Goal: Task Accomplishment & Management: Use online tool/utility

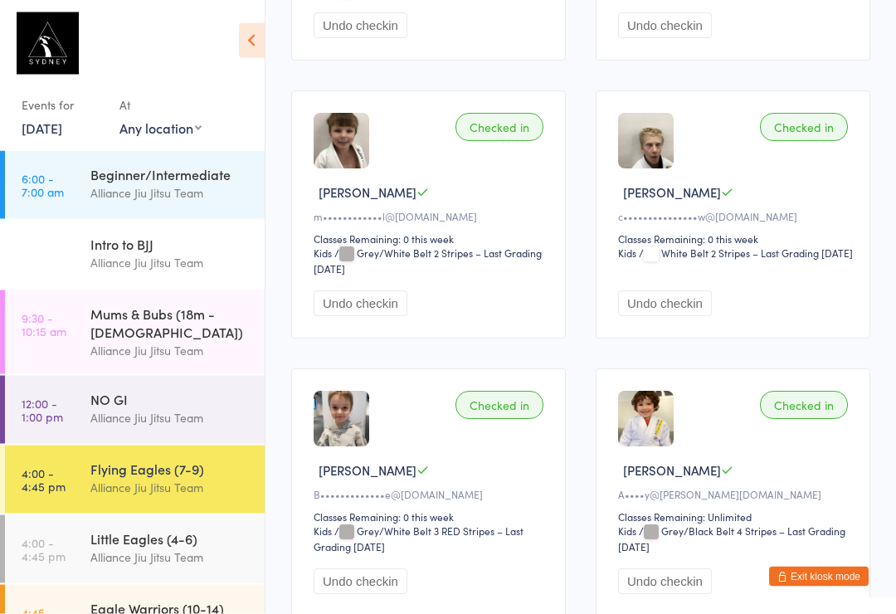
scroll to position [1577, 0]
click at [627, 446] on img at bounding box center [646, 419] width 56 height 56
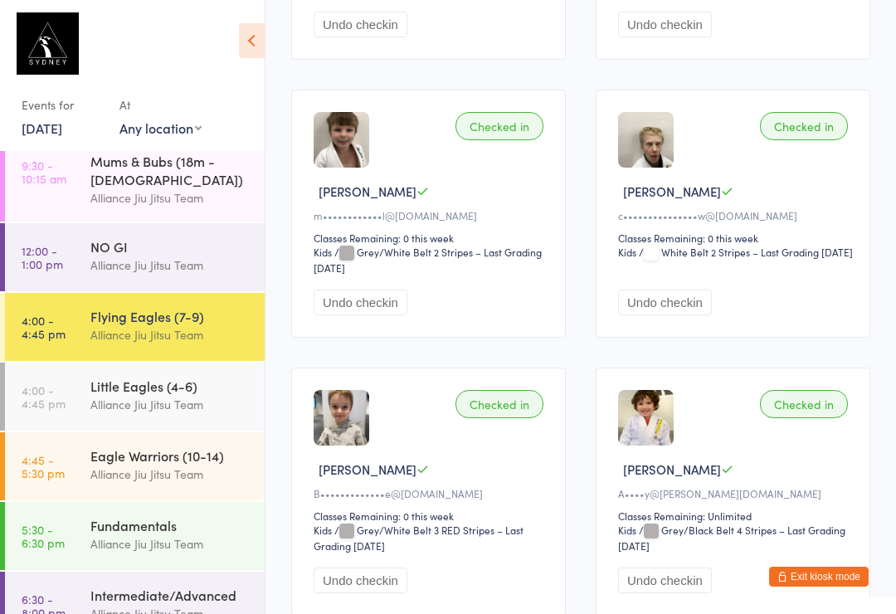
scroll to position [145, 0]
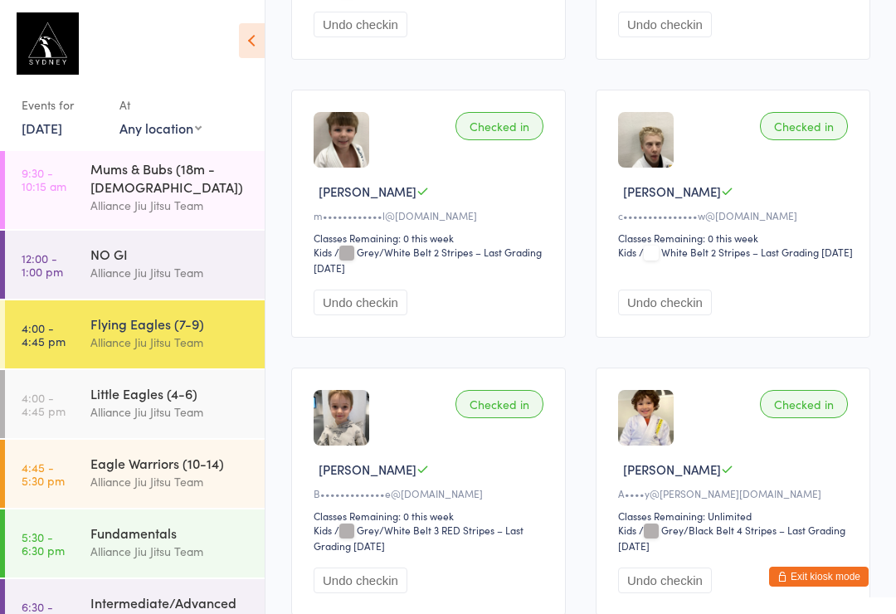
click at [73, 460] on link "4:45 - 5:30 pm Eagle Warriors (10-14) Alliance Jiu Jitsu Team" at bounding box center [135, 474] width 260 height 68
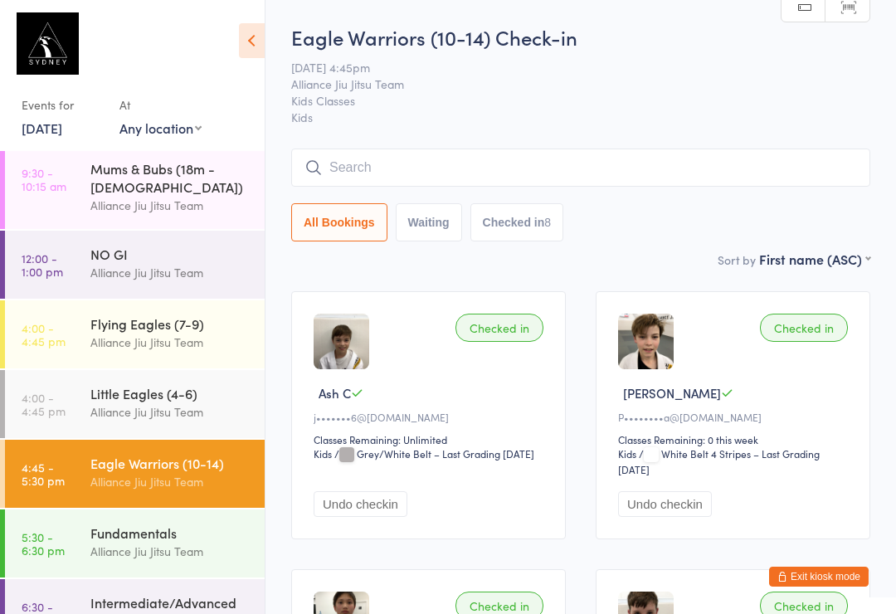
click at [71, 509] on link "5:30 - 6:30 pm Fundamentals Alliance Jiu Jitsu Team" at bounding box center [135, 543] width 260 height 68
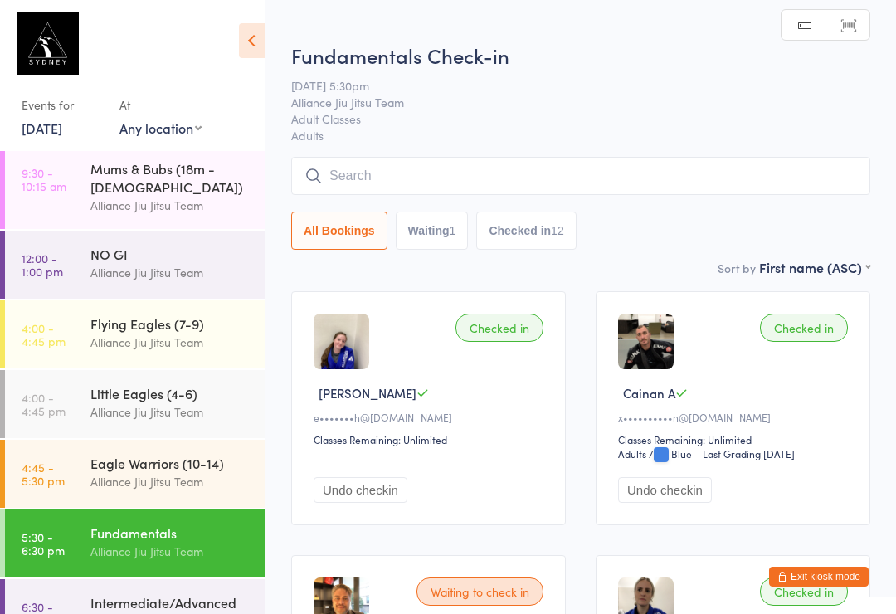
click at [431, 230] on button "Waiting 1" at bounding box center [432, 231] width 73 height 38
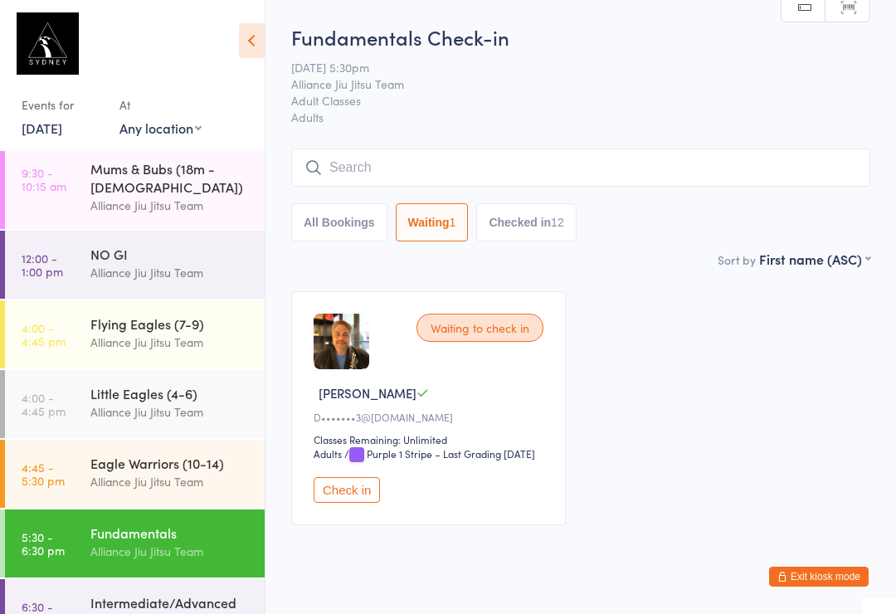
click at [345, 231] on button "All Bookings" at bounding box center [339, 222] width 96 height 38
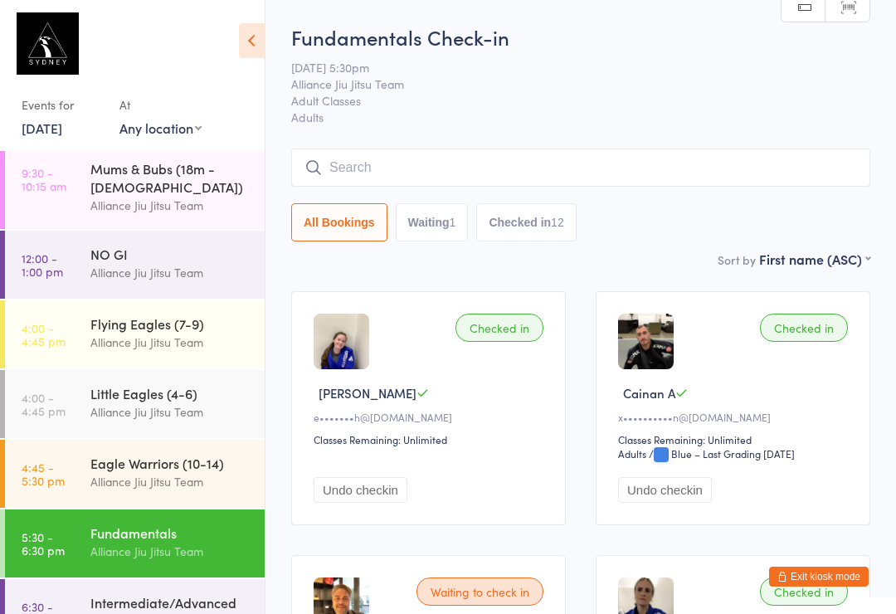
click at [395, 171] on input "search" at bounding box center [580, 167] width 579 height 38
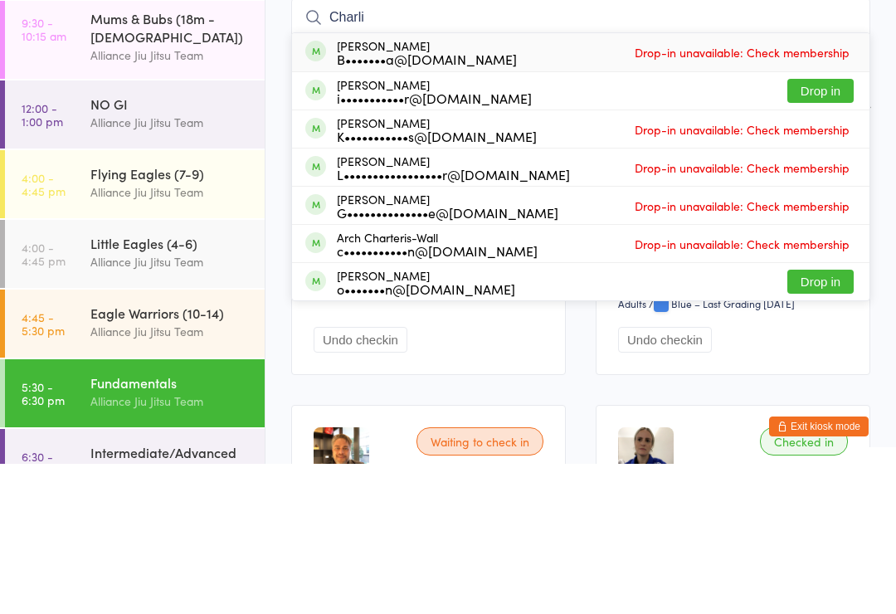
type input "Charli"
click at [814, 229] on button "Drop in" at bounding box center [820, 241] width 66 height 24
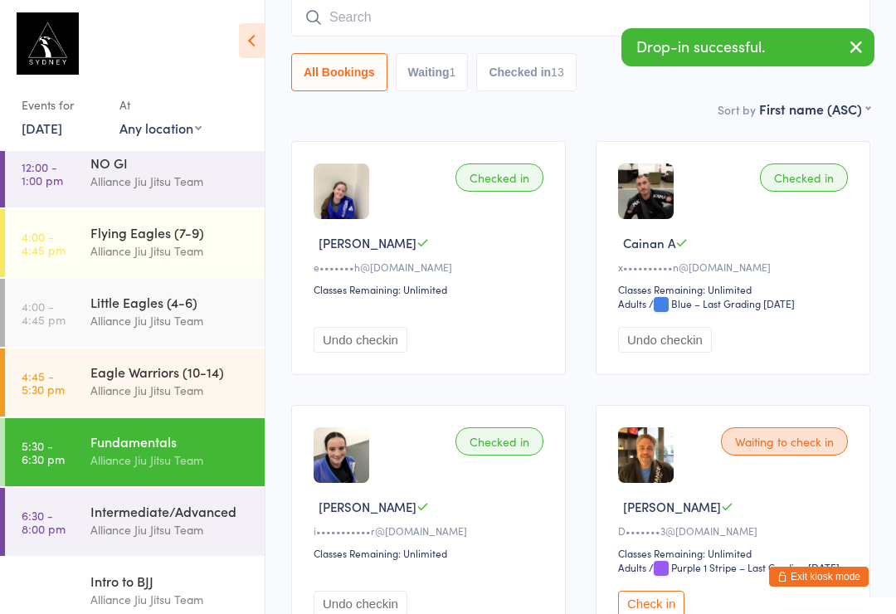
scroll to position [234, 0]
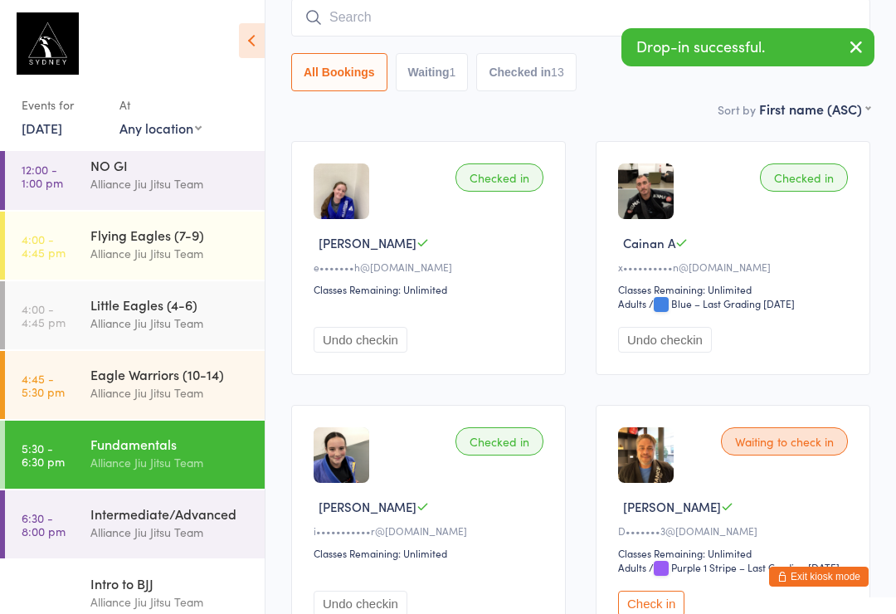
click at [207, 523] on div "Alliance Jiu Jitsu Team" at bounding box center [170, 532] width 160 height 19
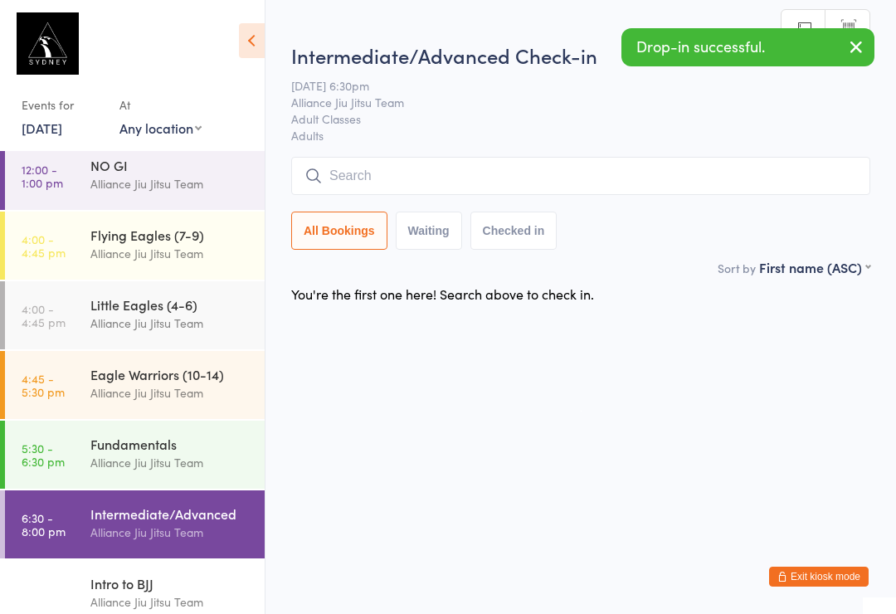
click at [426, 175] on input "search" at bounding box center [580, 176] width 579 height 38
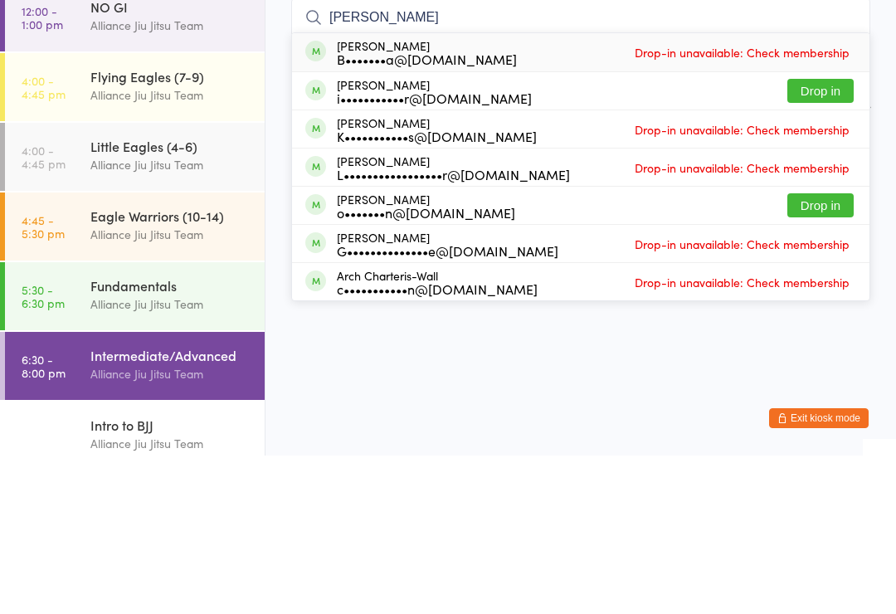
type input "[PERSON_NAME]"
click at [833, 237] on button "Drop in" at bounding box center [820, 249] width 66 height 24
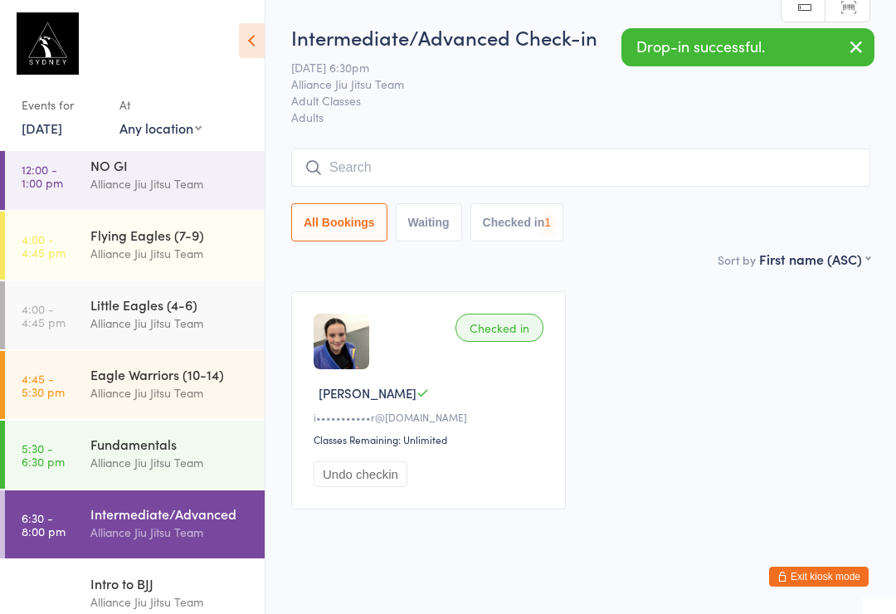
click at [185, 453] on div "Alliance Jiu Jitsu Team" at bounding box center [170, 462] width 160 height 19
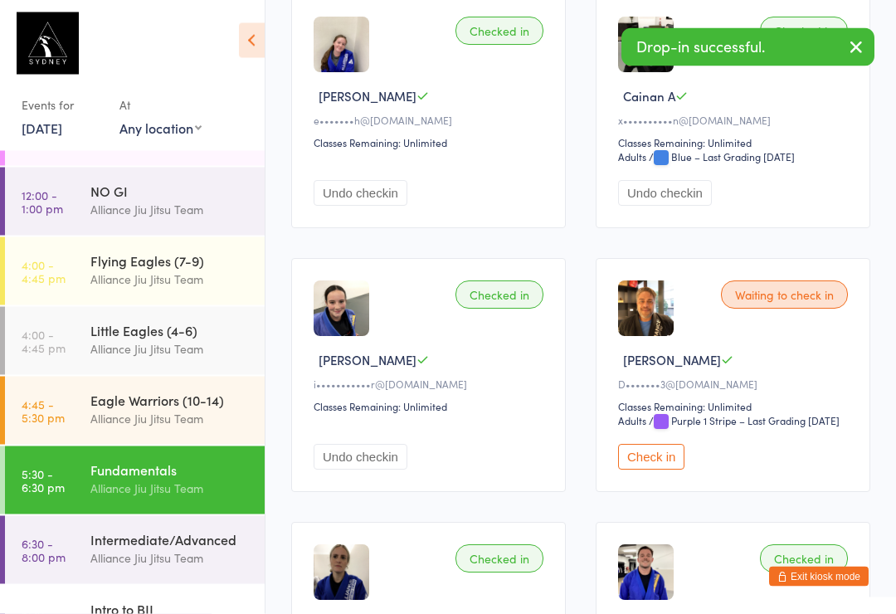
scroll to position [300, 0]
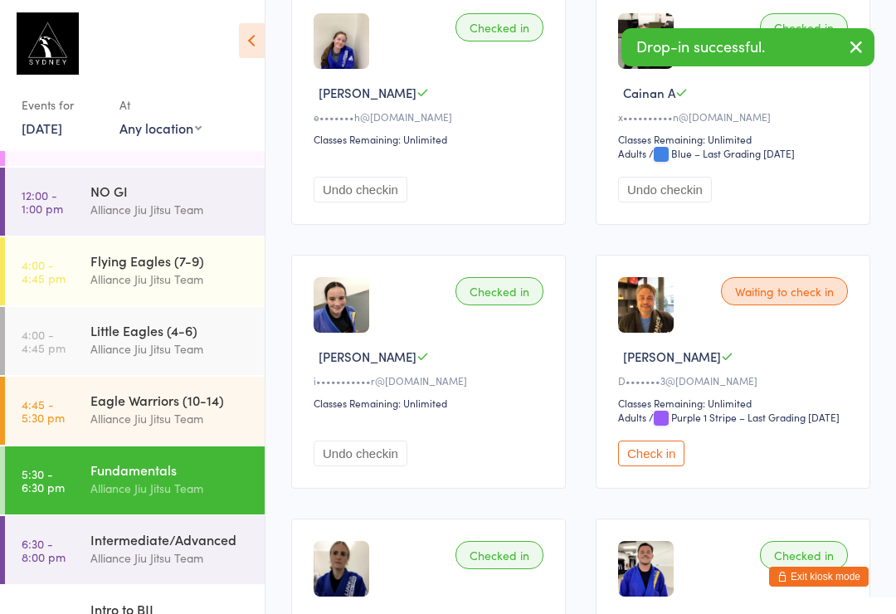
click at [671, 466] on button "Check in" at bounding box center [651, 453] width 66 height 26
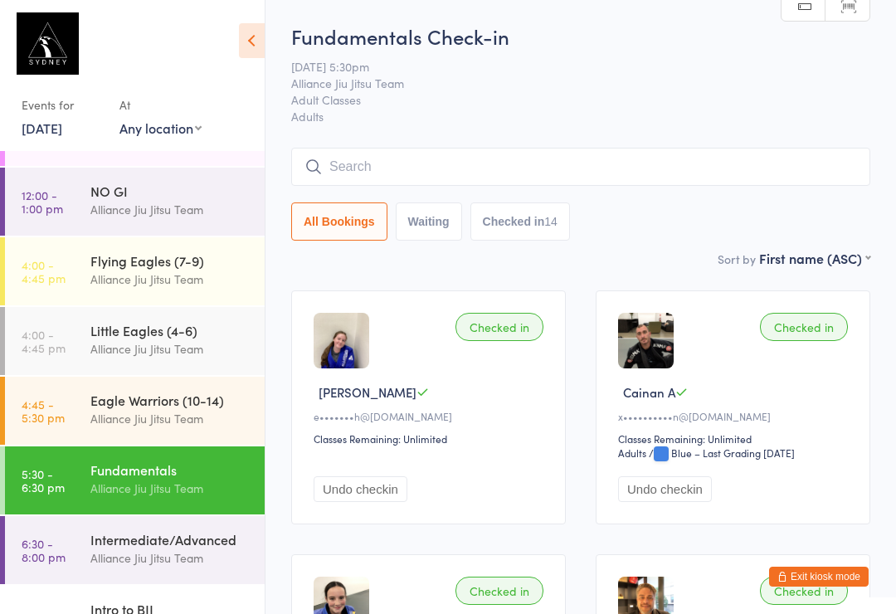
scroll to position [0, 0]
click at [362, 170] on input "search" at bounding box center [580, 167] width 579 height 38
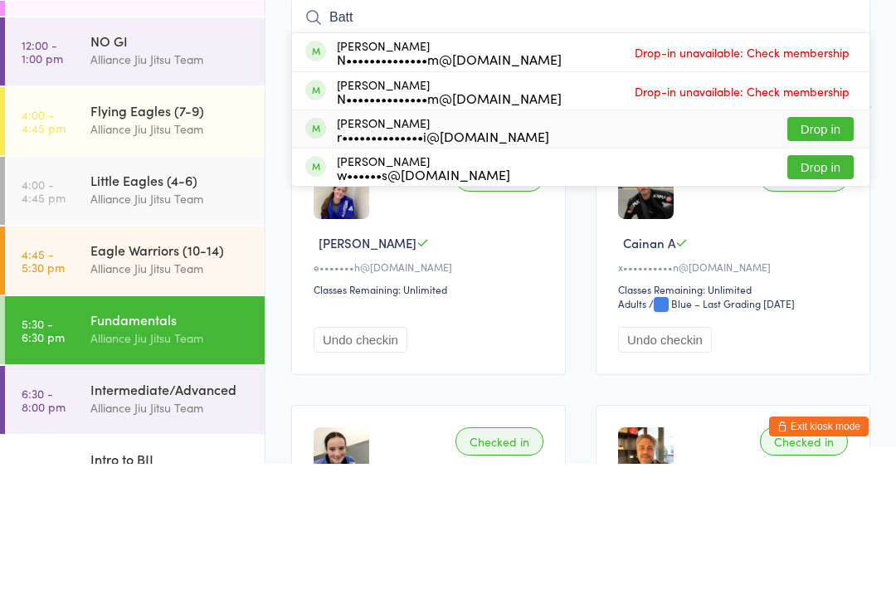
type input "Batt"
click at [376, 280] on div "r••••••••••••••i@[DOMAIN_NAME]" at bounding box center [443, 286] width 212 height 13
